Goal: Entertainment & Leisure: Consume media (video, audio)

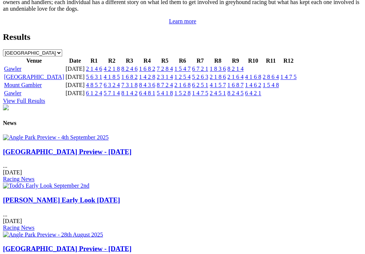
scroll to position [864, 0]
click at [173, 72] on link "7 2 8 4" at bounding box center [165, 69] width 16 height 6
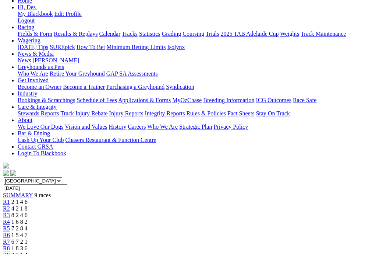
scroll to position [106, 0]
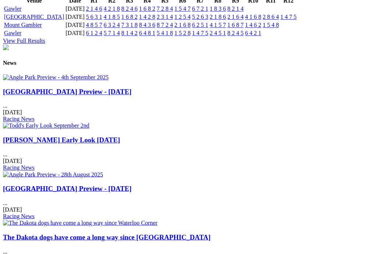
scroll to position [914, 1]
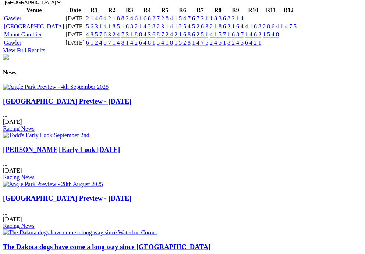
click at [244, 21] on link "8 2 1 4" at bounding box center [235, 18] width 16 height 6
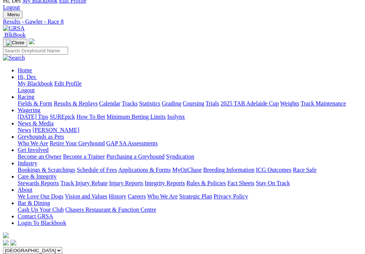
scroll to position [28, 0]
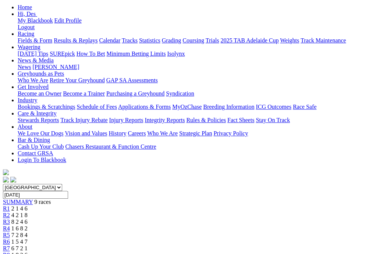
scroll to position [90, 0]
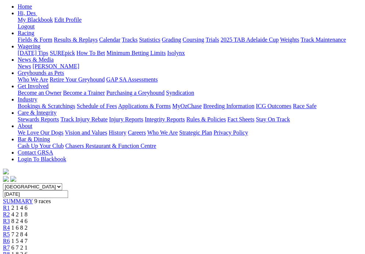
drag, startPoint x: 349, startPoint y: 95, endPoint x: 344, endPoint y: 99, distance: 7.1
